Goal: Communication & Community: Answer question/provide support

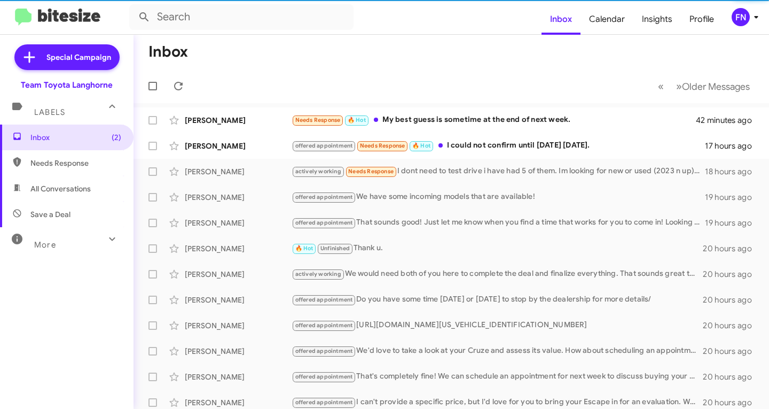
click at [86, 178] on span "All Conversations" at bounding box center [67, 189] width 134 height 26
type input "in:all-conversations"
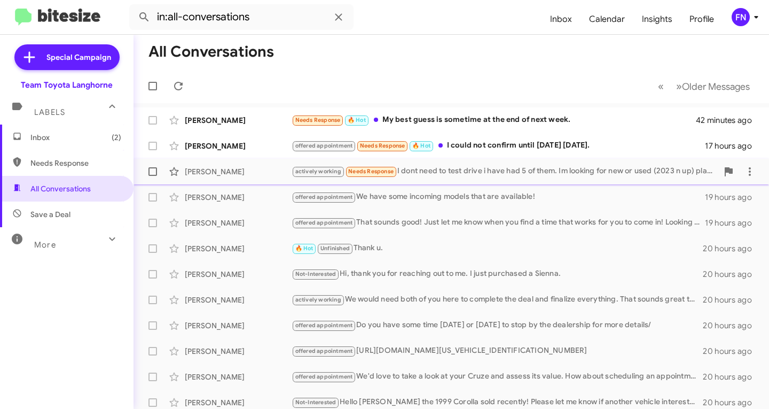
click at [253, 169] on div "Ron Dwane" at bounding box center [238, 171] width 107 height 11
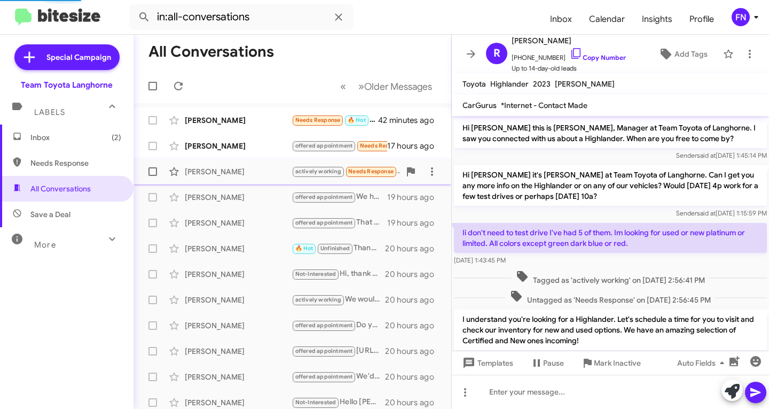
scroll to position [37, 0]
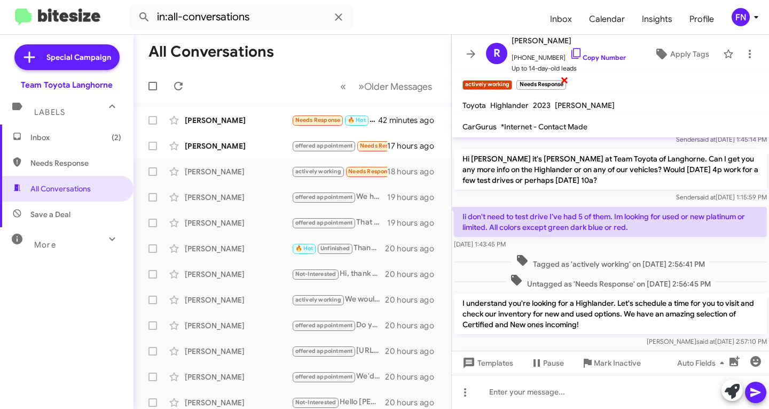
click at [564, 80] on span "×" at bounding box center [564, 79] width 9 height 13
click at [227, 149] on div "Ernest Lin" at bounding box center [238, 145] width 107 height 11
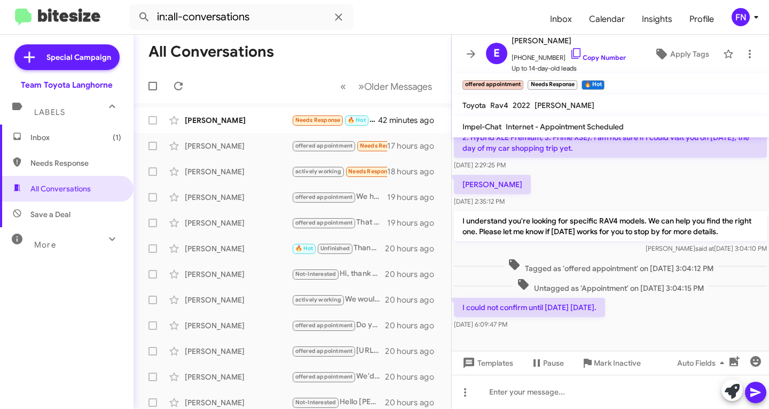
scroll to position [91, 0]
click at [739, 387] on button at bounding box center [732, 389] width 21 height 21
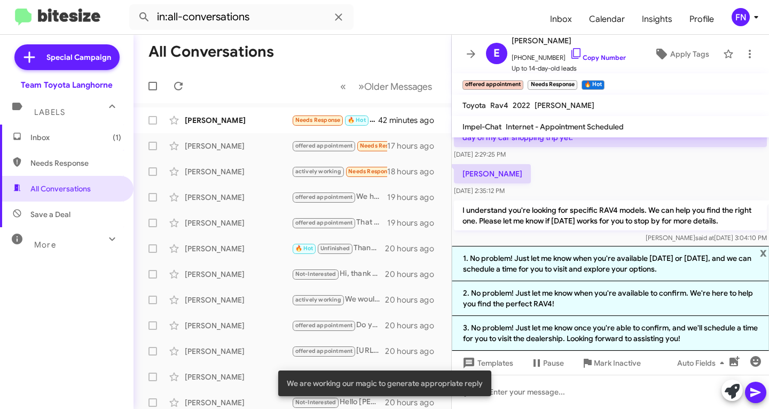
click at [624, 166] on div "Bill Sullivan Sep 11, 2025, 2:35:12 PM" at bounding box center [610, 180] width 317 height 36
click at [574, 84] on span "×" at bounding box center [576, 79] width 9 height 13
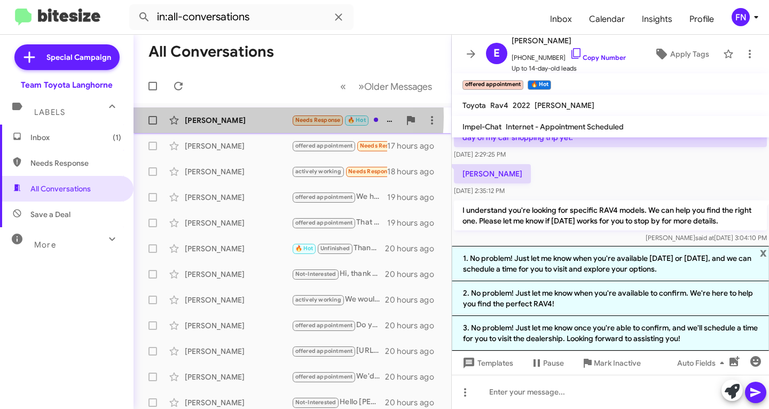
click at [225, 116] on div "Thomas Coulter" at bounding box center [238, 120] width 107 height 11
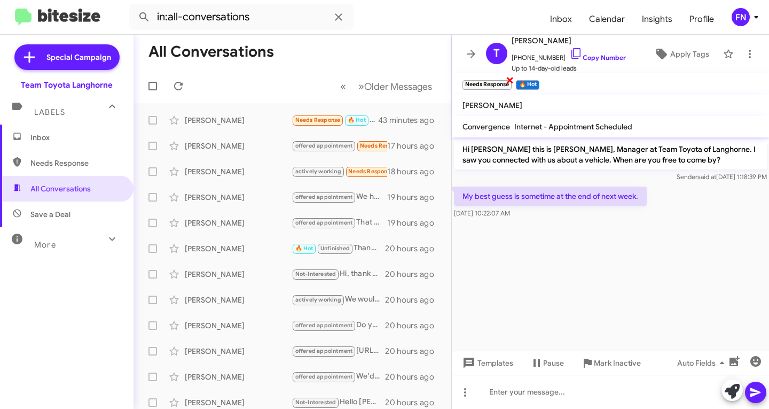
click at [511, 86] on span "×" at bounding box center [510, 79] width 9 height 13
click at [691, 48] on span "Apply Tags" at bounding box center [689, 53] width 39 height 19
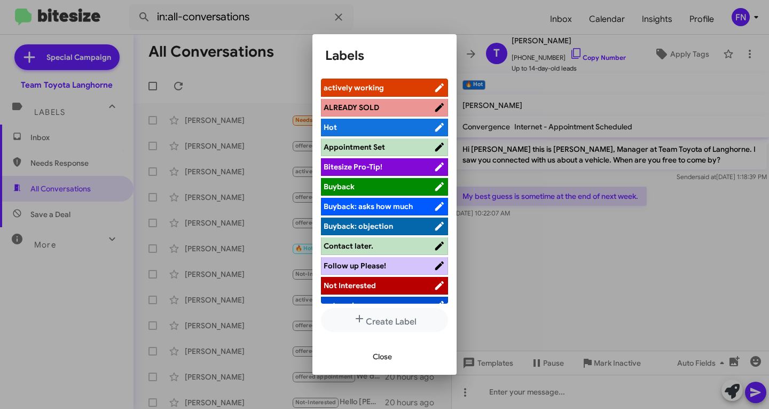
scroll to position [5, 0]
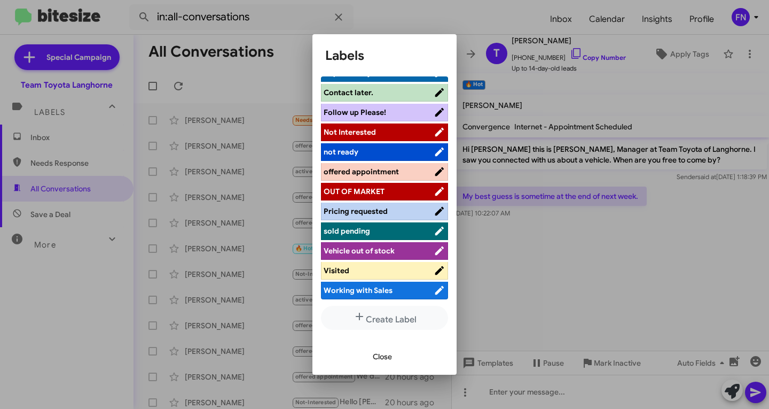
click at [379, 170] on span "offered appointment" at bounding box center [361, 172] width 75 height 10
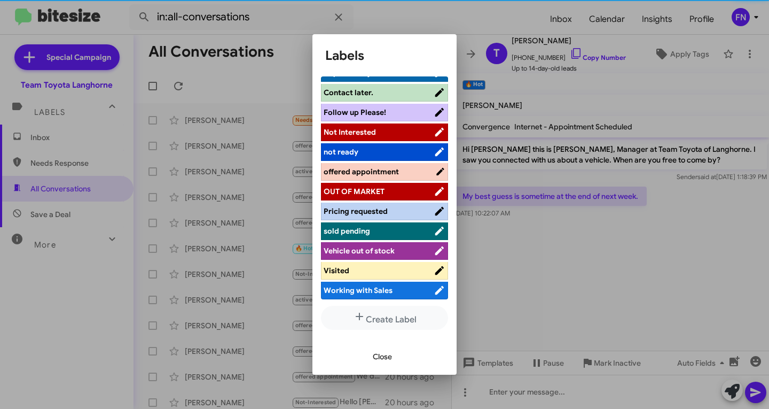
scroll to position [151, 0]
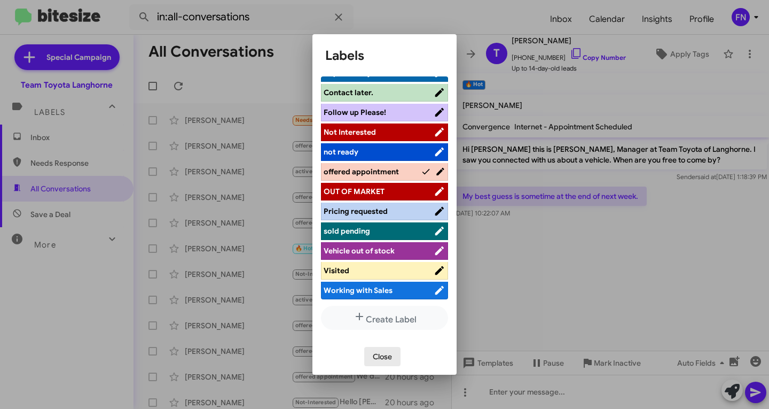
click at [369, 356] on button "Close" at bounding box center [382, 356] width 36 height 19
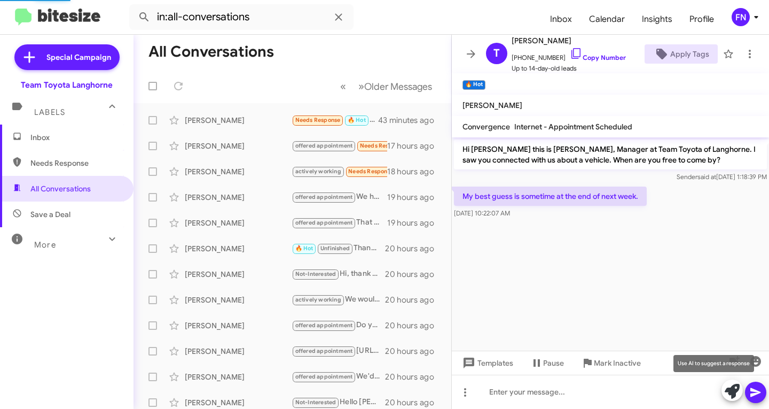
click at [734, 385] on icon at bounding box center [732, 391] width 15 height 15
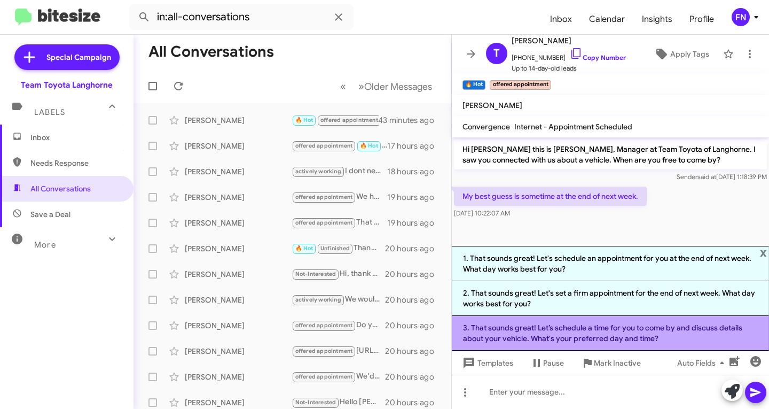
click at [585, 335] on li "3. That sounds great! Let’s schedule a time for you to come by and discuss deta…" at bounding box center [610, 333] width 317 height 35
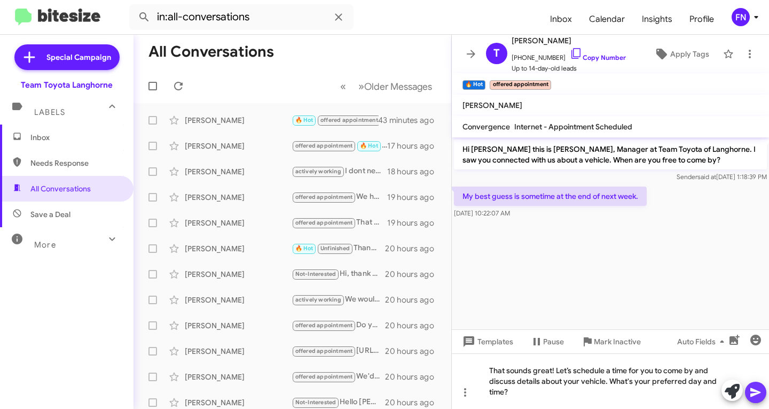
click at [759, 389] on icon at bounding box center [755, 392] width 13 height 13
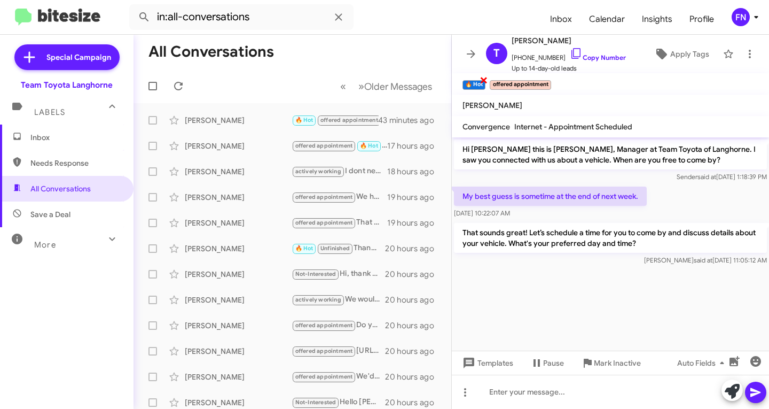
click at [483, 78] on span "×" at bounding box center [484, 79] width 9 height 13
click at [191, 154] on div "Ernest Lin offered appointment 🔥 Hot I could not confirm until next Monday 9/16…" at bounding box center [292, 145] width 301 height 21
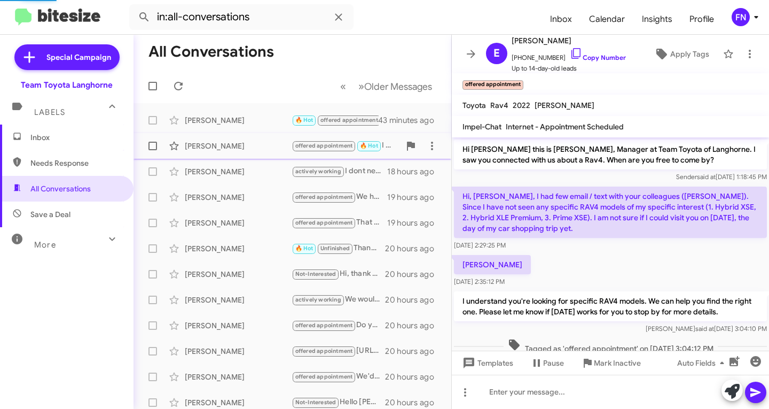
scroll to position [113, 0]
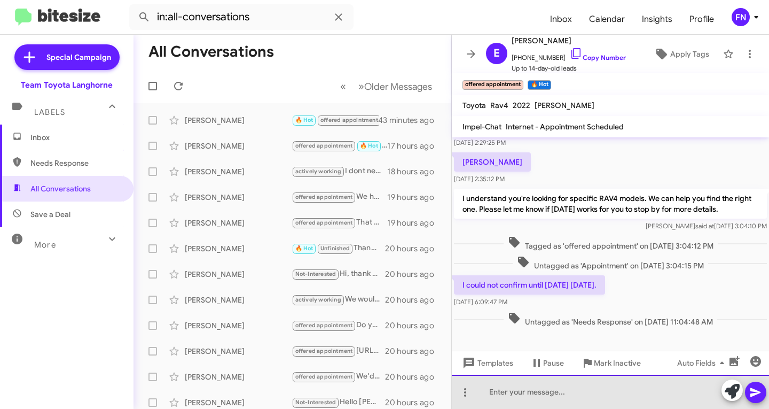
click at [644, 393] on div at bounding box center [610, 391] width 317 height 34
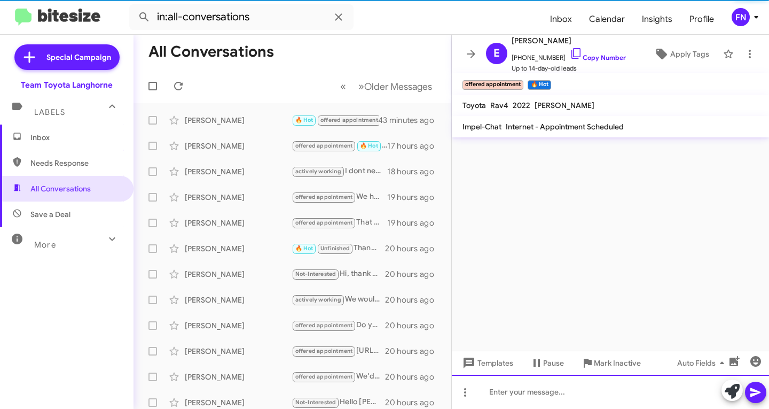
scroll to position [0, 0]
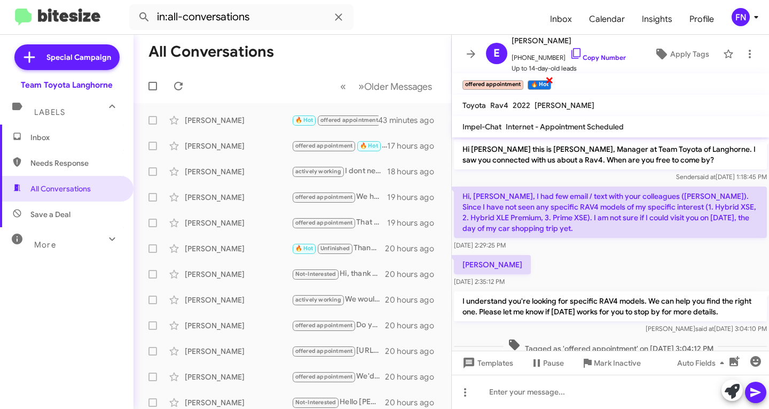
click at [551, 83] on span "×" at bounding box center [549, 79] width 9 height 13
click at [308, 23] on input "in:all-conversations" at bounding box center [241, 17] width 224 height 26
click at [134, 6] on button at bounding box center [144, 16] width 21 height 21
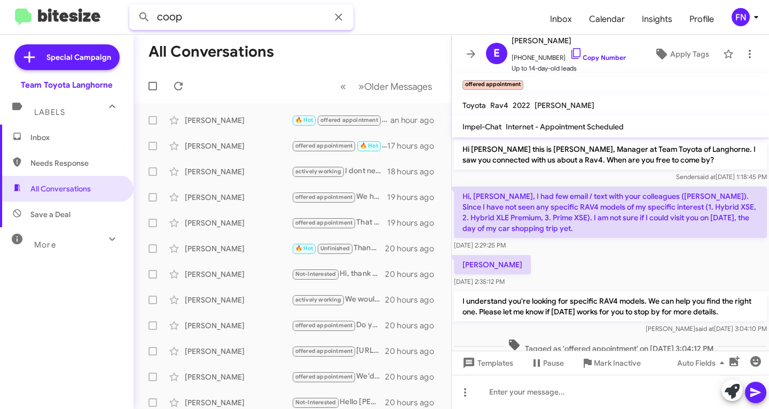
type input "coop"
